Goal: Transaction & Acquisition: Purchase product/service

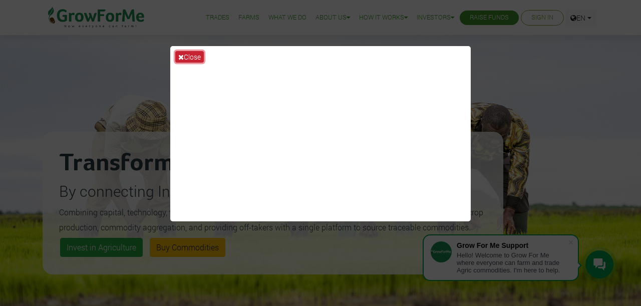
click at [186, 57] on button "Close" at bounding box center [189, 57] width 29 height 12
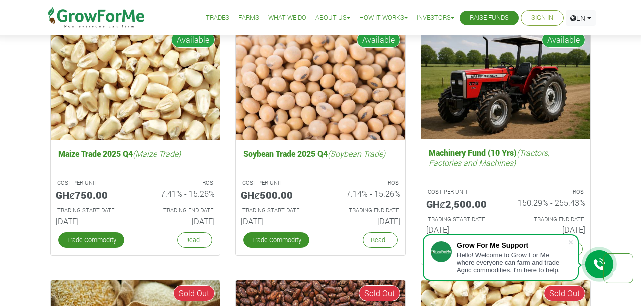
scroll to position [1604, 0]
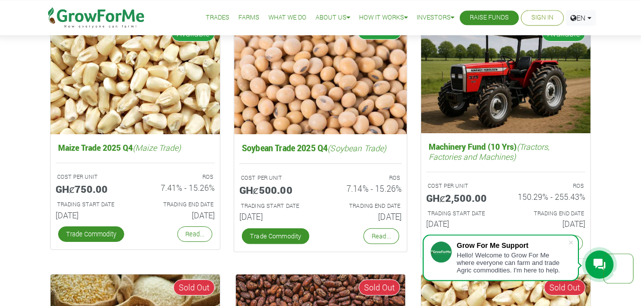
click at [281, 113] on img at bounding box center [320, 77] width 173 height 116
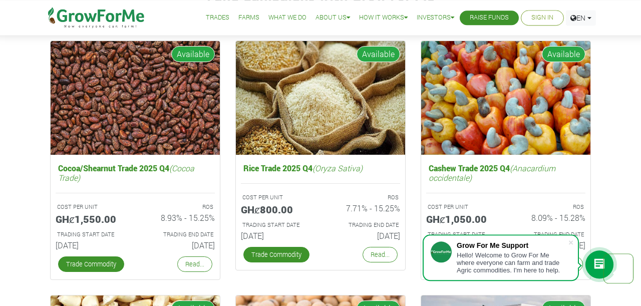
scroll to position [1344, 0]
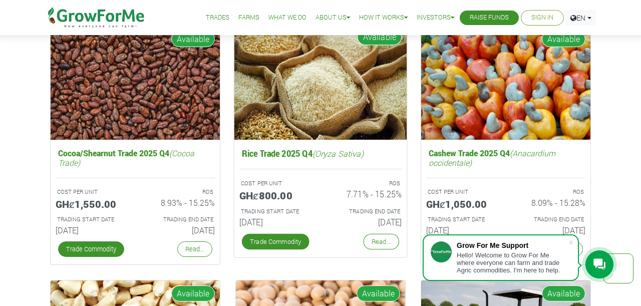
click at [311, 107] on img at bounding box center [320, 82] width 173 height 116
click at [381, 239] on link "Read..." at bounding box center [382, 242] width 36 height 16
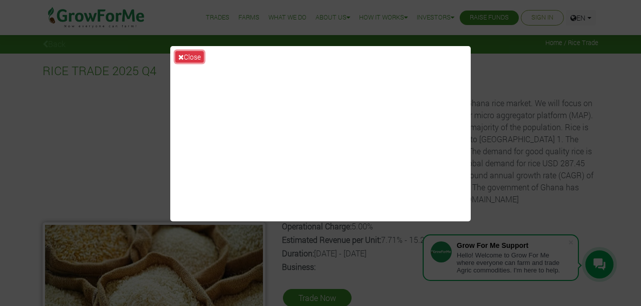
click at [178, 57] on button "Close" at bounding box center [189, 57] width 29 height 12
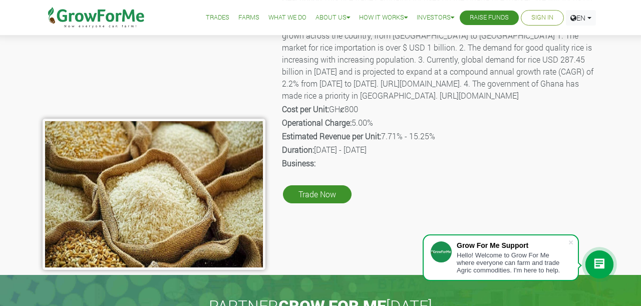
scroll to position [93, 0]
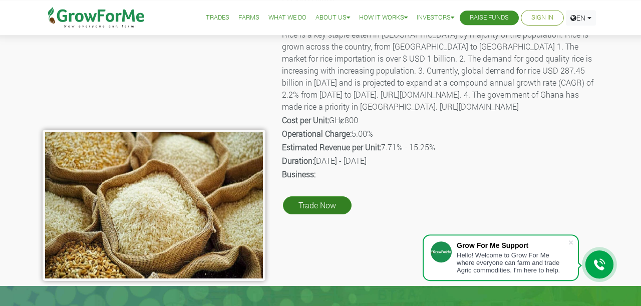
click at [322, 214] on link "Trade Now" at bounding box center [317, 205] width 69 height 18
